Goal: Book appointment/travel/reservation

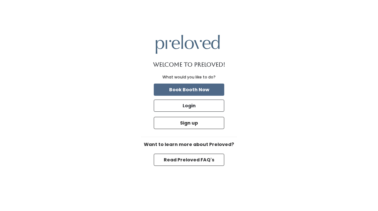
click at [193, 88] on button "Book Booth Now" at bounding box center [189, 90] width 70 height 12
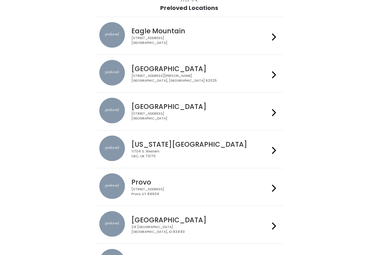
scroll to position [59, 0]
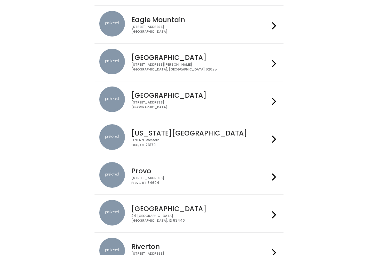
click at [273, 102] on icon at bounding box center [274, 101] width 4 height 9
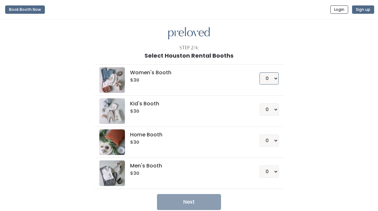
click at [276, 81] on select "0 1 2 3 4" at bounding box center [268, 78] width 19 height 12
select select "1"
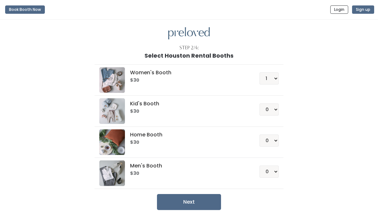
click at [203, 199] on button "Next" at bounding box center [189, 202] width 64 height 16
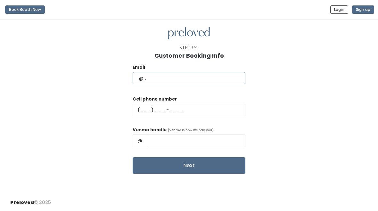
click at [160, 80] on input "text" at bounding box center [189, 78] width 113 height 12
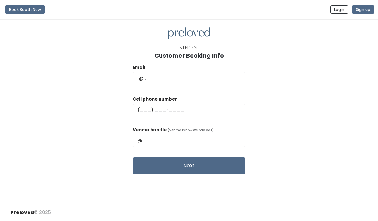
type input "kazumiokano@yahoo.com"
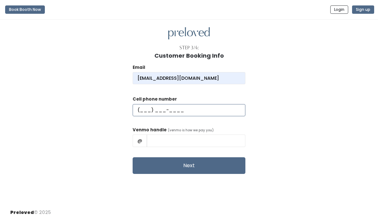
type input "(281) 210-6427"
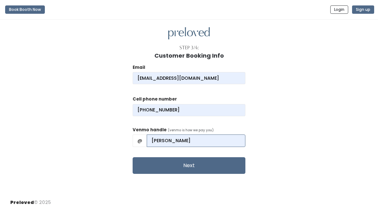
click at [175, 139] on input "Kazumi Okano" at bounding box center [196, 140] width 99 height 12
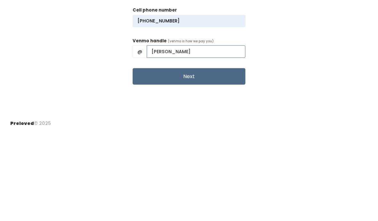
type input "Kazumi-Okano"
click at [204, 157] on button "Next" at bounding box center [189, 165] width 113 height 17
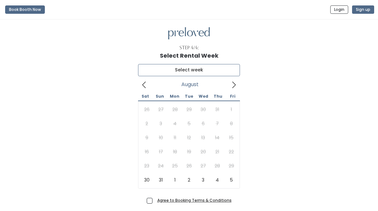
type input "August 30 to September 5"
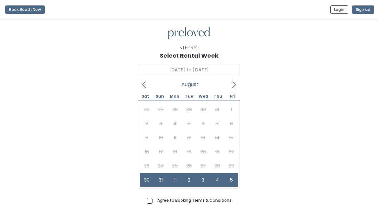
click at [155, 199] on span "Agree to Booking Terms & Conditions" at bounding box center [193, 200] width 77 height 6
click at [155, 199] on input "Agree to Booking Terms & Conditions" at bounding box center [157, 199] width 4 height 4
checkbox input "true"
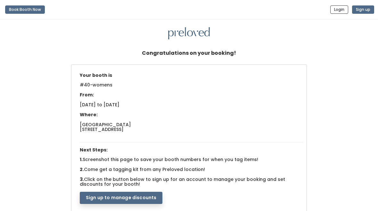
click at [125, 194] on button "Sign up to manage discounts" at bounding box center [121, 198] width 83 height 12
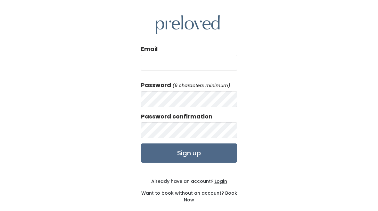
click at [155, 62] on input "Email" at bounding box center [189, 63] width 96 height 16
click at [156, 66] on input "Email" at bounding box center [189, 63] width 96 height 16
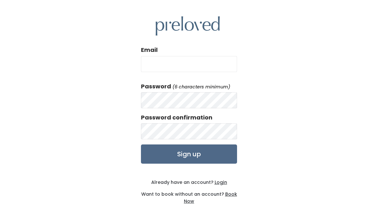
type input "kazumiokano@yahoo.com"
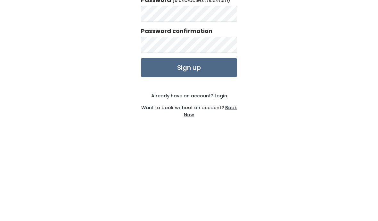
click at [203, 144] on input "Sign up" at bounding box center [189, 153] width 96 height 19
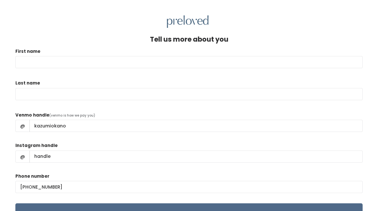
click at [29, 59] on input "First name" at bounding box center [188, 62] width 347 height 12
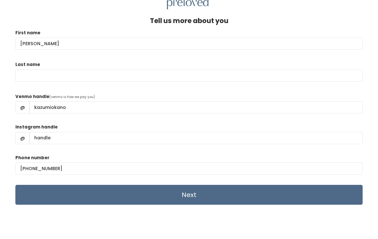
type input "Kazumi"
click at [28, 88] on input "Last name" at bounding box center [188, 94] width 347 height 12
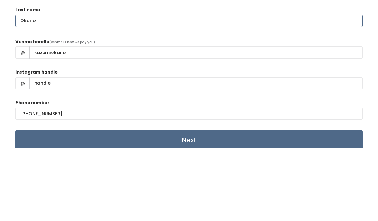
type input "Okano"
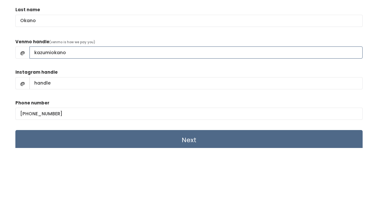
click at [77, 120] on input "kazumiokano" at bounding box center [195, 126] width 333 height 12
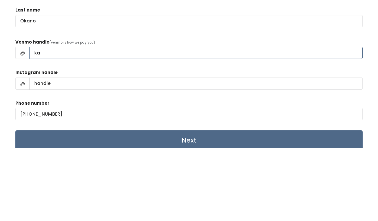
type input "k"
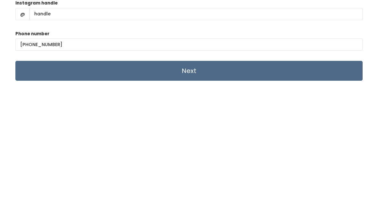
scroll to position [24, 0]
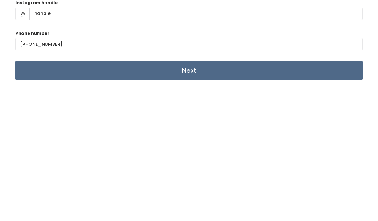
type input "Kazumi-Okano"
click at [213, 180] on input "Next" at bounding box center [188, 190] width 347 height 20
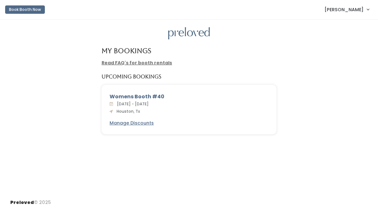
click at [130, 125] on u "Manage Discounts" at bounding box center [131, 123] width 44 height 6
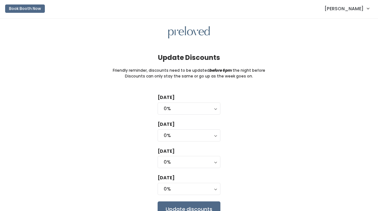
scroll to position [0, 0]
